Goal: Obtain resource: Download file/media

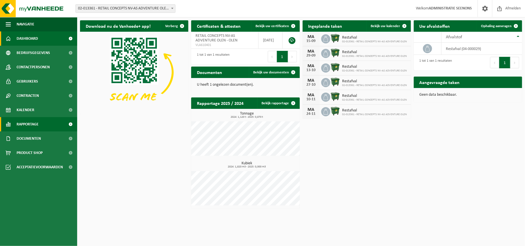
click at [46, 127] on link "Rapportage" at bounding box center [38, 124] width 77 height 14
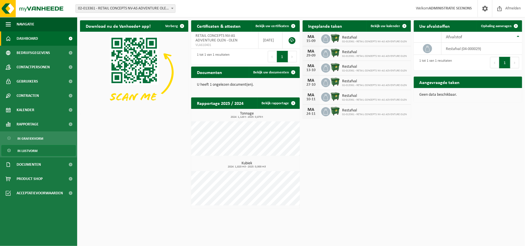
click at [46, 152] on link "In lijstvorm" at bounding box center [38, 150] width 74 height 11
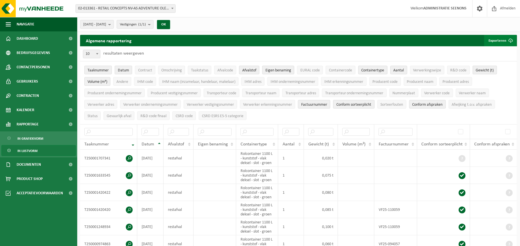
click at [508, 41] on span "submit" at bounding box center [510, 40] width 11 height 11
click at [106, 25] on span "2025-04-01 - 2025-09-12" at bounding box center [94, 24] width 23 height 9
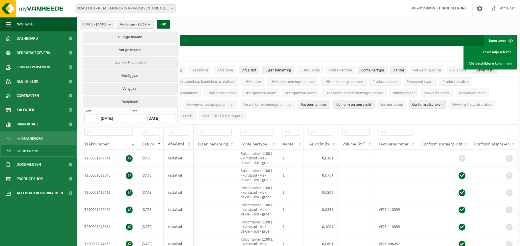
click at [110, 116] on input "2025-04-01" at bounding box center [106, 119] width 45 height 8
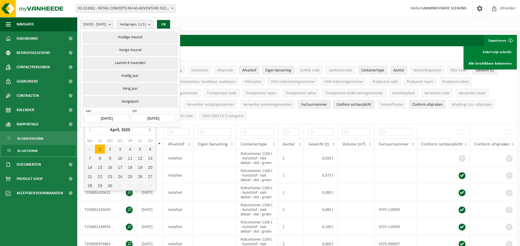
click at [149, 129] on icon at bounding box center [149, 130] width 1 height 3
click at [150, 130] on icon at bounding box center [149, 130] width 1 height 3
click at [150, 131] on icon at bounding box center [149, 130] width 1 height 3
click at [132, 148] on div "1" at bounding box center [130, 149] width 10 height 9
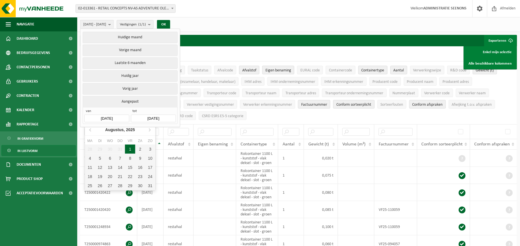
type input "2025-08-01"
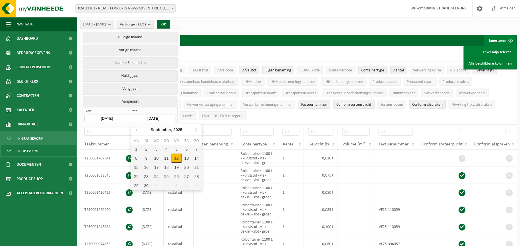
click at [155, 116] on input "2025-09-12" at bounding box center [153, 119] width 45 height 8
click at [138, 130] on icon at bounding box center [136, 129] width 9 height 9
click at [194, 185] on div "31" at bounding box center [197, 185] width 10 height 9
type input "2025-08-31"
type input "2025-08-01"
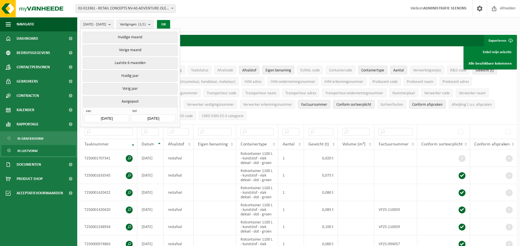
click at [170, 26] on button "OK" at bounding box center [163, 24] width 13 height 9
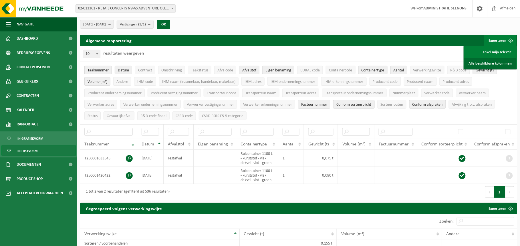
click at [507, 65] on link "Alle beschikbare kolommen" at bounding box center [490, 63] width 52 height 11
click at [153, 9] on span "02-013361 - RETAIL CONCEPTS NV-AS ADVENTURE OLEN - OLEN" at bounding box center [125, 9] width 99 height 8
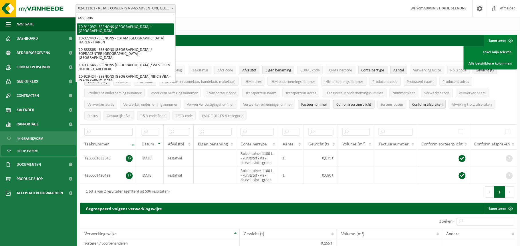
type input "seenons"
select select "124943"
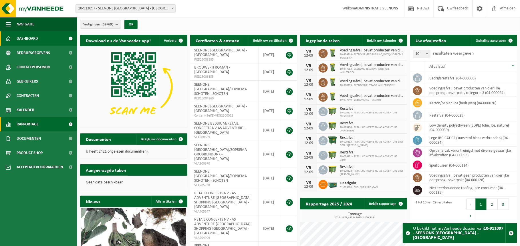
click at [33, 126] on span "Rapportage" at bounding box center [28, 124] width 22 height 14
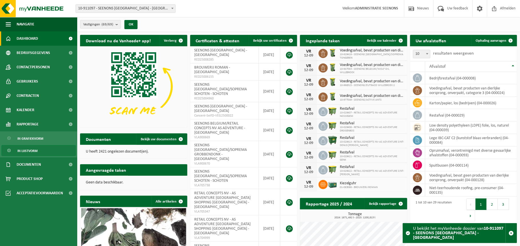
click at [52, 149] on link "In lijstvorm" at bounding box center [38, 150] width 74 height 11
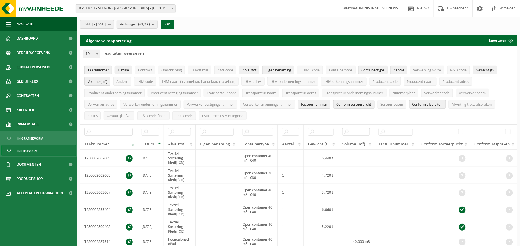
click at [106, 21] on span "[DATE] - [DATE]" at bounding box center [94, 24] width 23 height 9
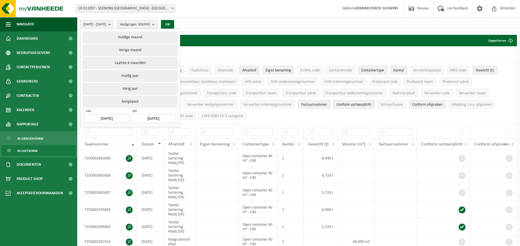
click at [109, 116] on input "[DATE]" at bounding box center [106, 119] width 45 height 8
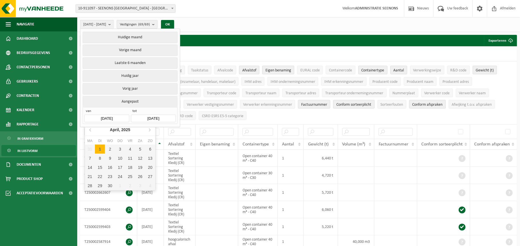
click at [109, 116] on input "[DATE]" at bounding box center [106, 119] width 45 height 8
click at [149, 130] on icon at bounding box center [149, 129] width 9 height 9
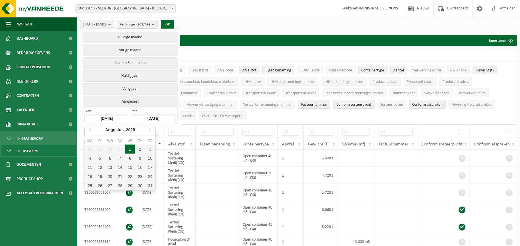
click at [130, 148] on div "1" at bounding box center [130, 149] width 10 height 9
type input "[DATE]"
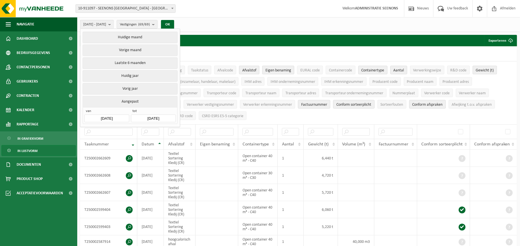
click at [152, 117] on input "[DATE]" at bounding box center [153, 119] width 45 height 8
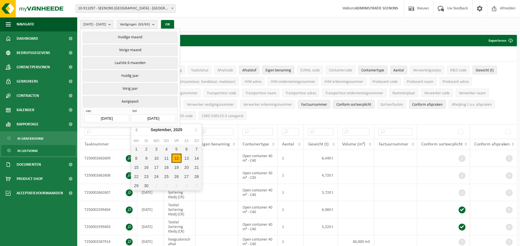
click at [137, 131] on icon at bounding box center [136, 129] width 9 height 9
click at [198, 188] on div "31" at bounding box center [197, 185] width 10 height 9
type input "2025-08-31"
type input "2025-08-01"
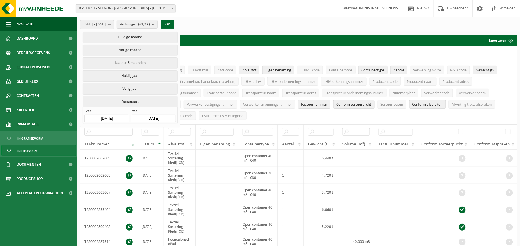
click at [278, 56] on div "10 25 50 100 10 resultaten weergeven" at bounding box center [298, 53] width 437 height 15
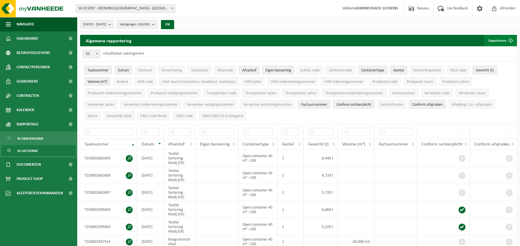
click at [501, 42] on button "Exporteren" at bounding box center [500, 40] width 32 height 11
click at [497, 65] on link "Alle beschikbare kolommen" at bounding box center [490, 63] width 52 height 11
